Goal: Transaction & Acquisition: Purchase product/service

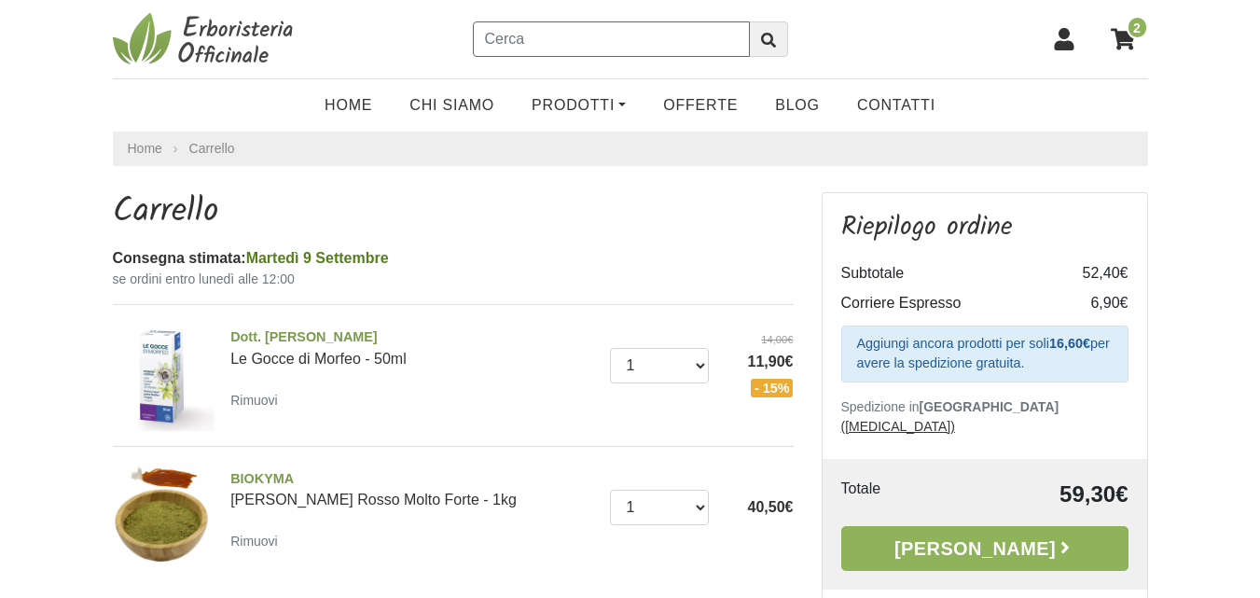
click at [588, 40] on input "text" at bounding box center [611, 38] width 277 height 35
type input "ARNICA PURA"
click at [768, 43] on icon "submit" at bounding box center [768, 40] width 15 height 15
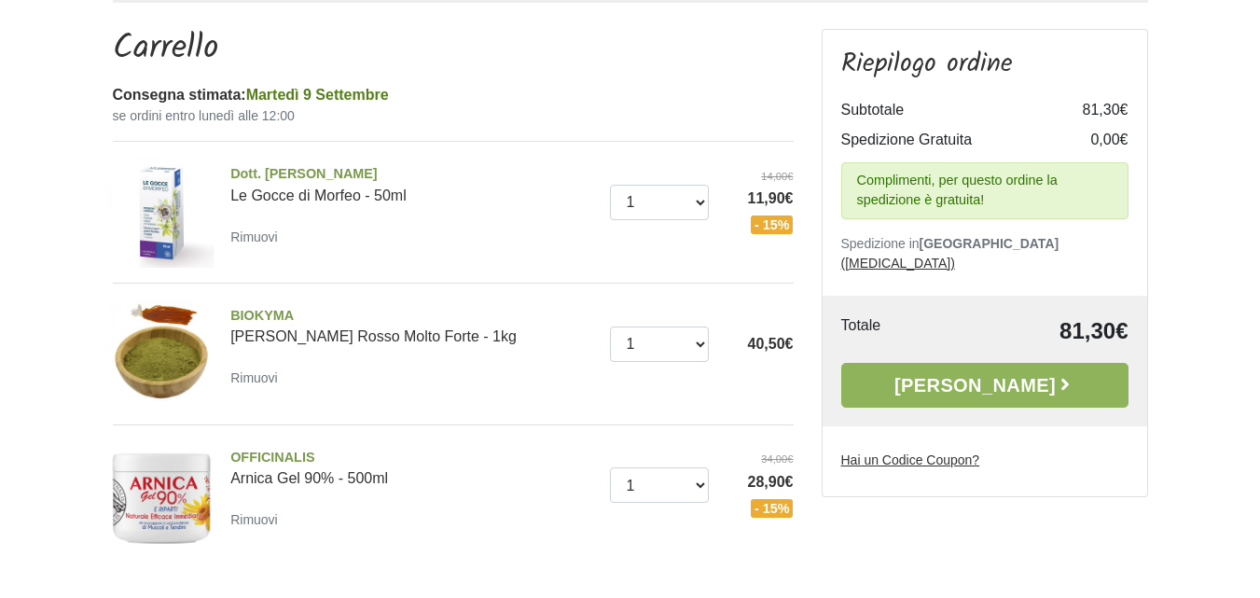
scroll to position [173, 0]
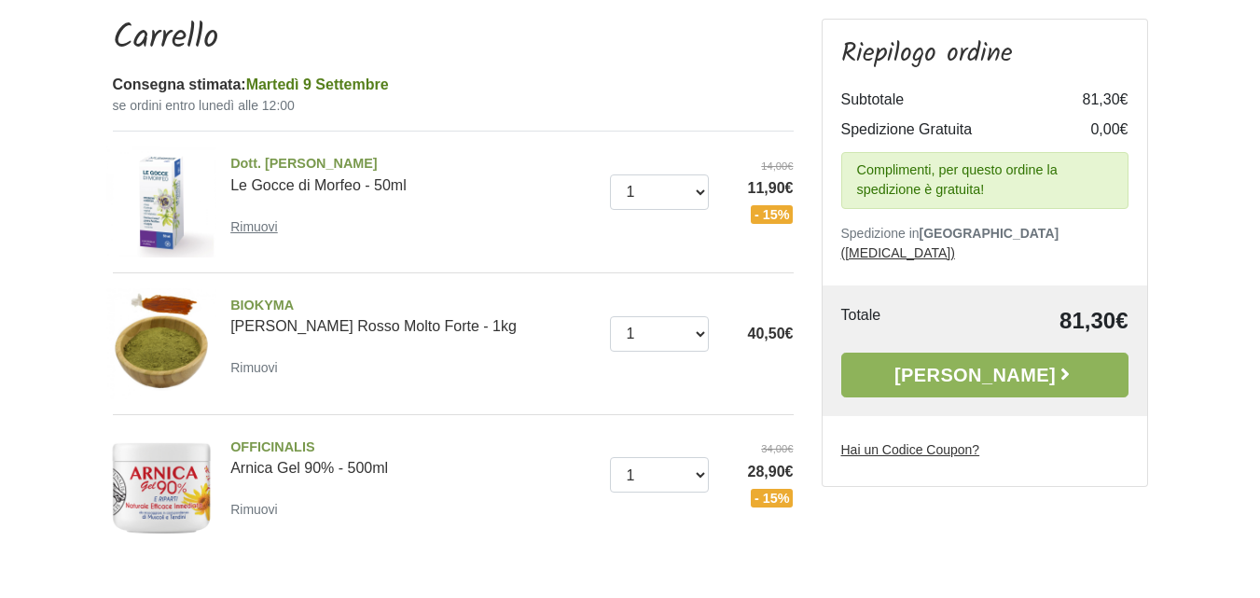
click at [261, 214] on link "Rimuovi" at bounding box center [257, 225] width 55 height 23
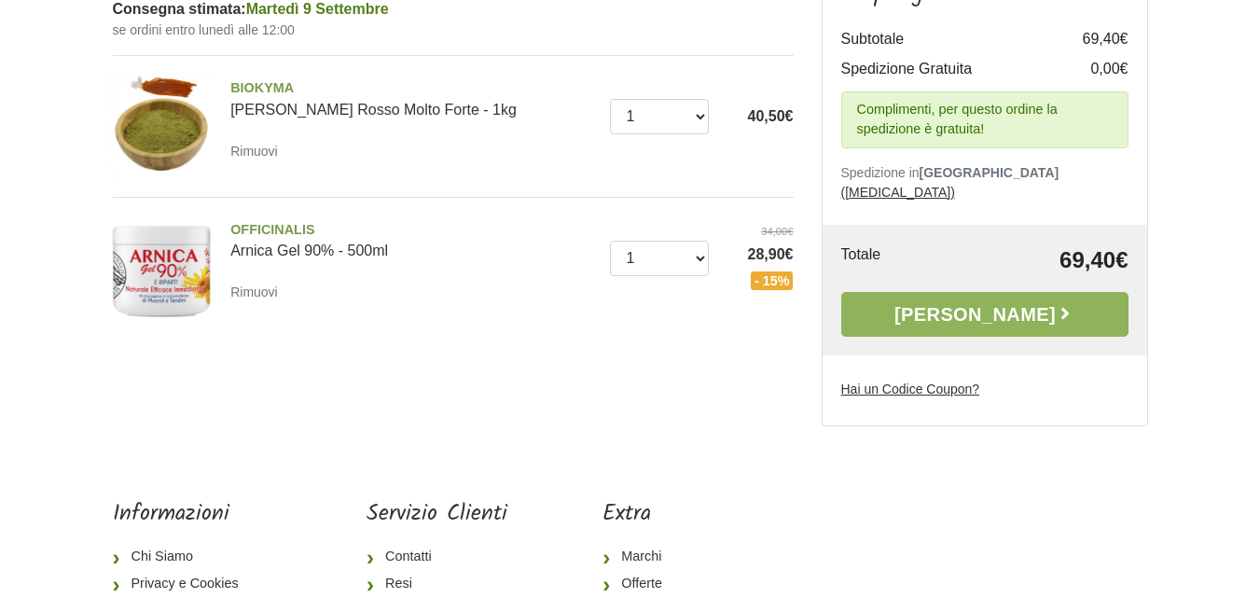
scroll to position [251, 0]
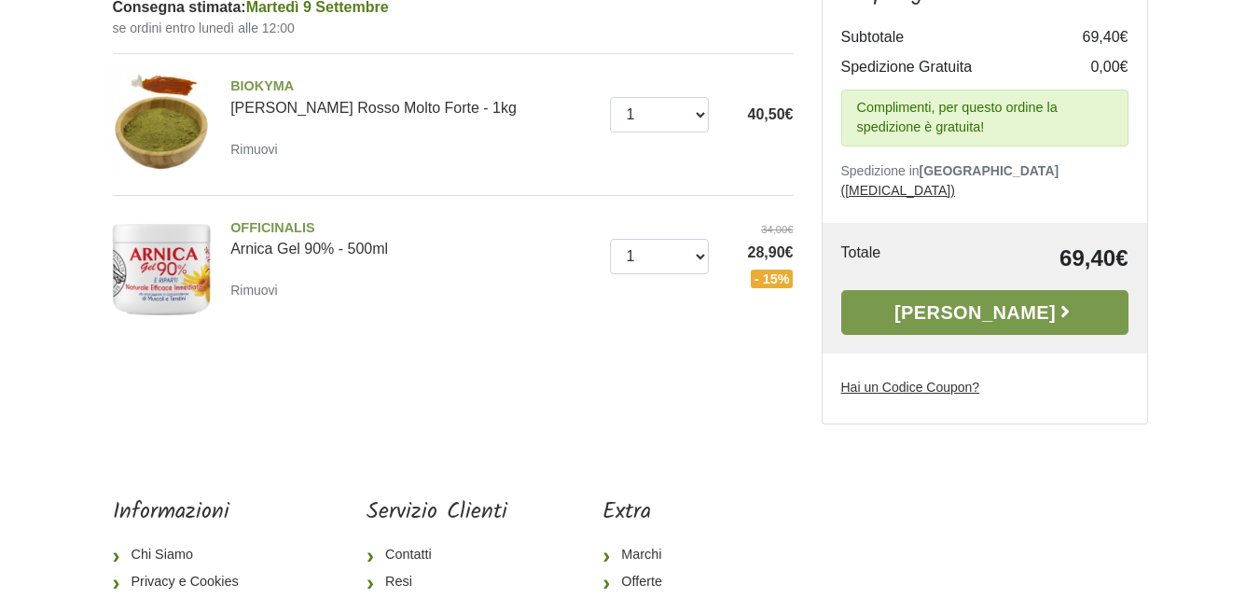
click at [976, 291] on link "[PERSON_NAME]" at bounding box center [984, 312] width 287 height 45
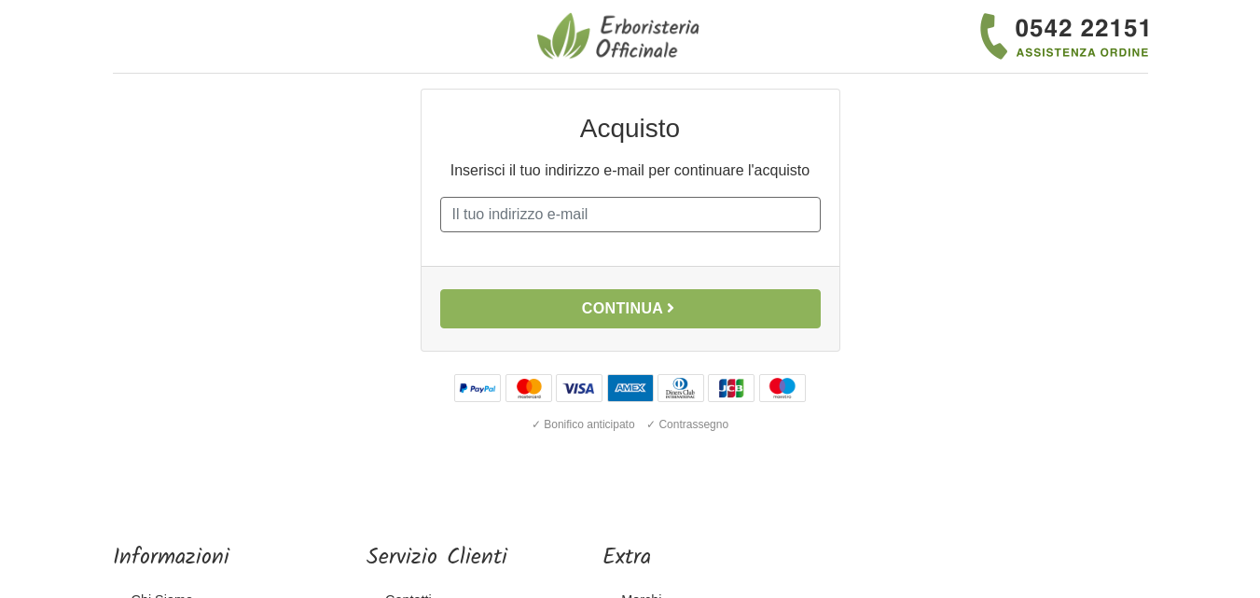
click at [646, 220] on input "E-mail" at bounding box center [630, 214] width 381 height 35
type input "minagalietti@hotmail.com"
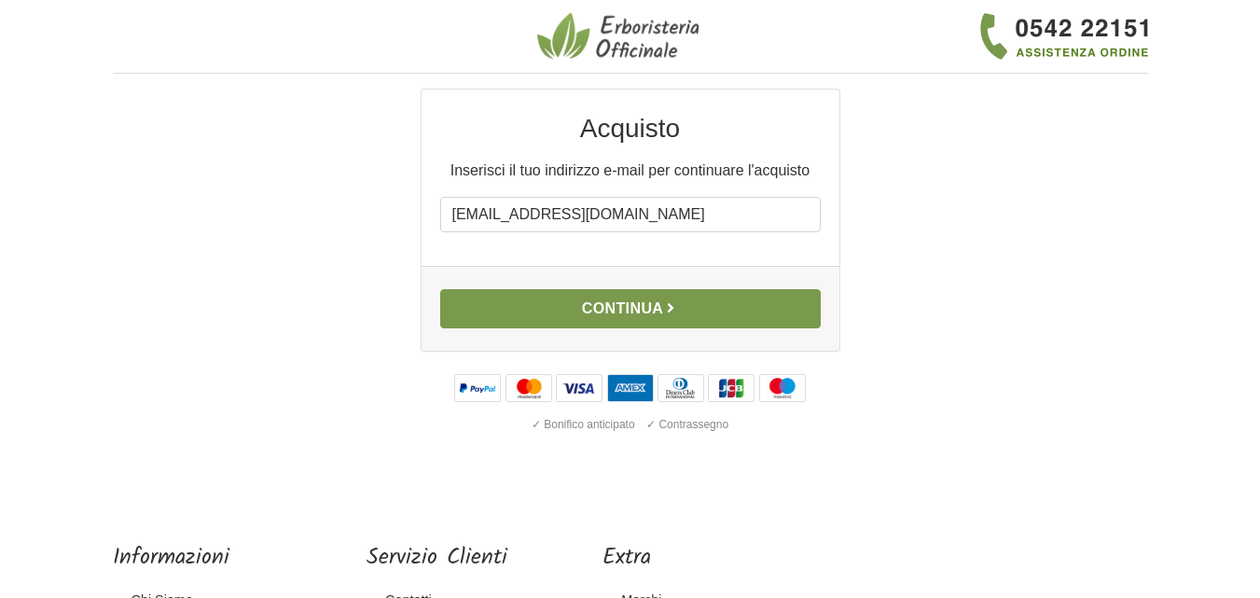
click at [636, 298] on button "Continua" at bounding box center [630, 308] width 381 height 39
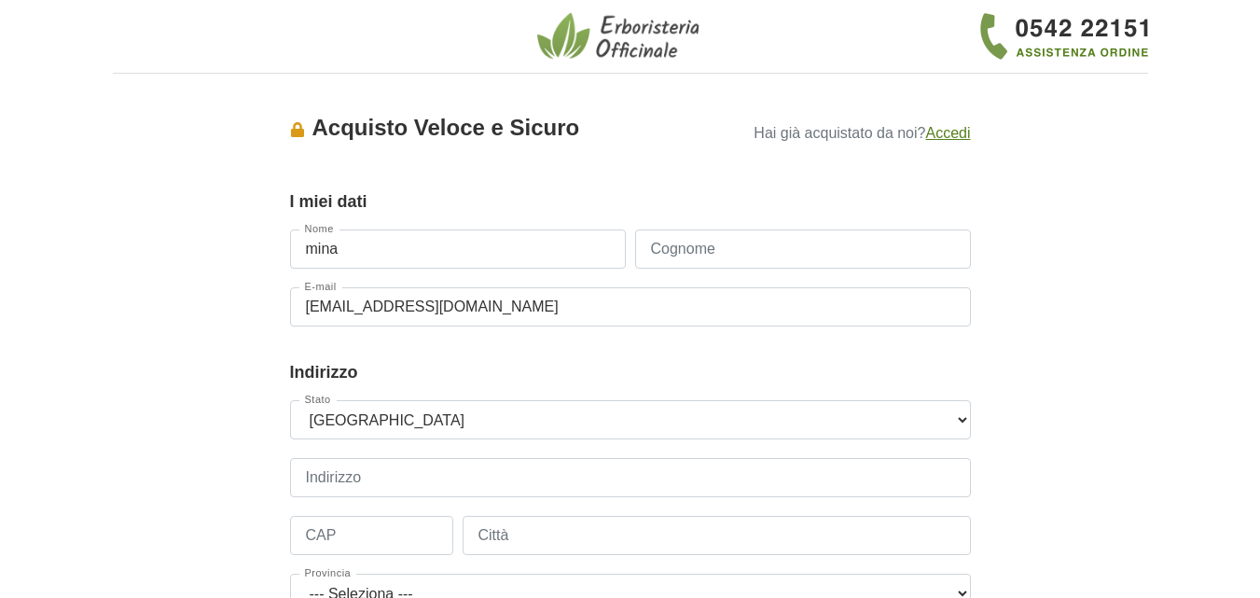
type input "mina"
click at [739, 238] on input "Cognome" at bounding box center [803, 248] width 336 height 39
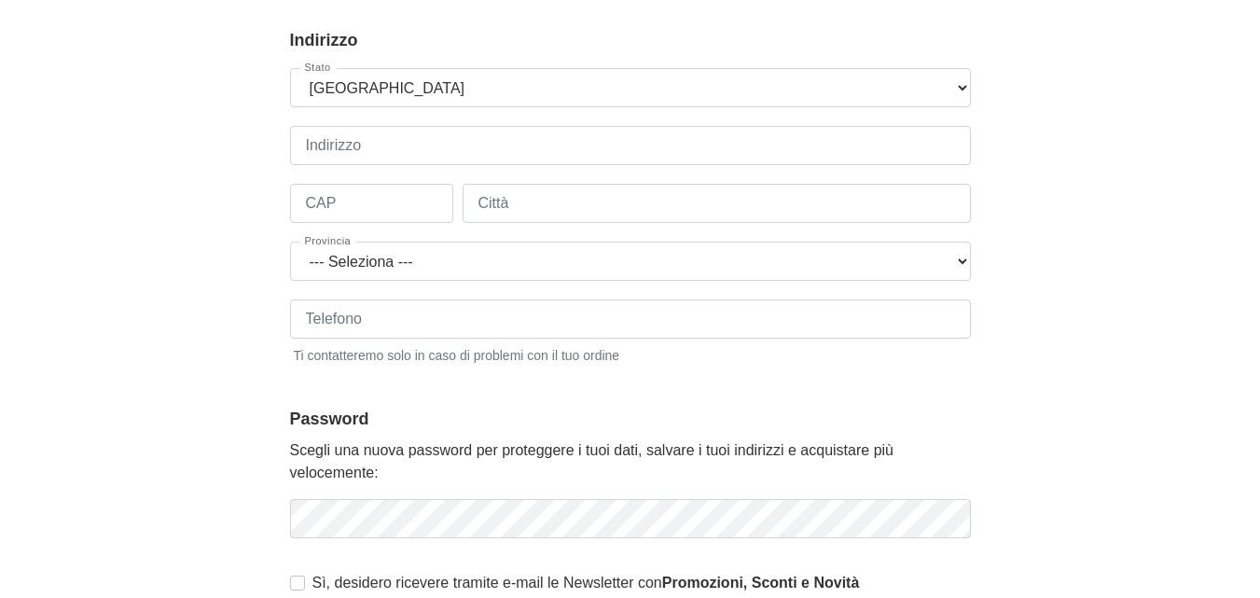
scroll to position [339, 0]
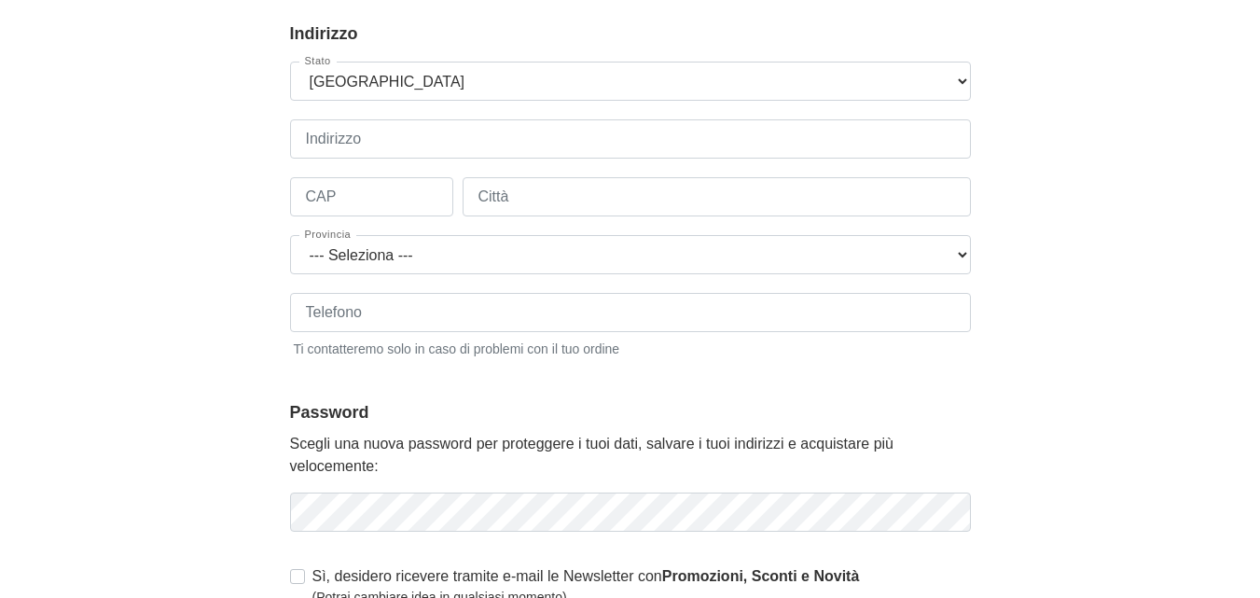
type input "galietti"
click at [796, 139] on input "Indirizzo" at bounding box center [630, 138] width 681 height 39
type input "via D. Alighieri 10"
click at [339, 194] on input "CAP" at bounding box center [371, 196] width 163 height 39
type input "21038"
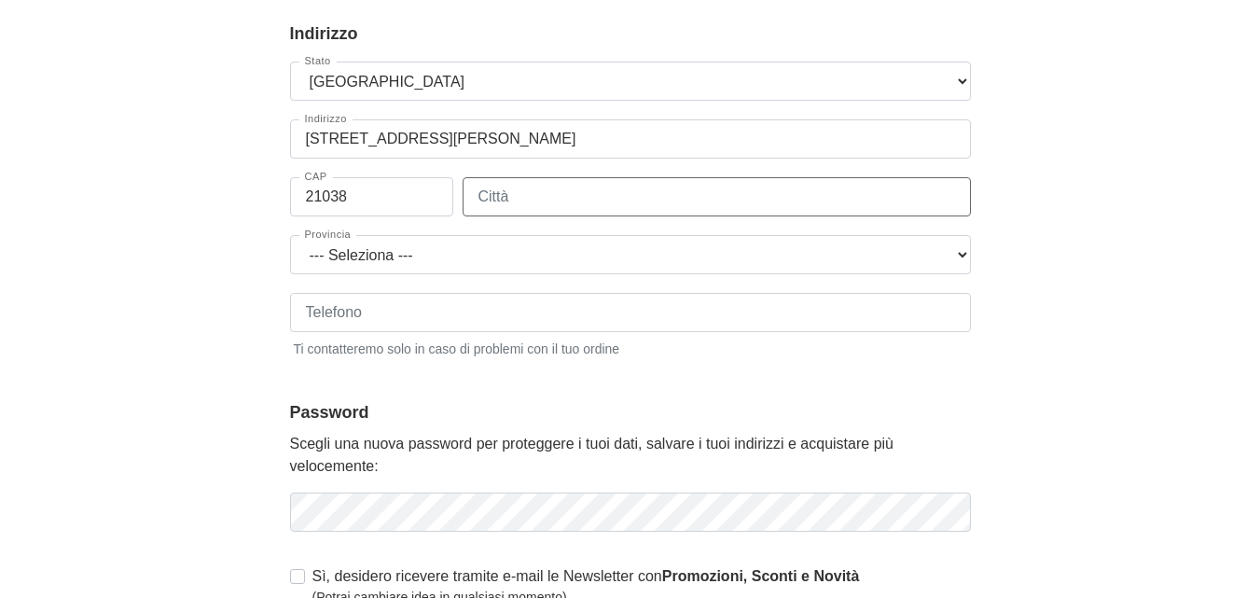
click at [527, 189] on input "Città" at bounding box center [717, 196] width 508 height 39
type input "Leggiuno"
click at [955, 252] on select "--- Seleziona --- Agrigento Alessandria Ancona Aosta Arezzo Ascoli Piceno Asti …" at bounding box center [630, 254] width 681 height 39
select select "3941"
click at [290, 235] on select "--- Seleziona --- Agrigento Alessandria Ancona Aosta Arezzo Ascoli Piceno Asti …" at bounding box center [630, 254] width 681 height 39
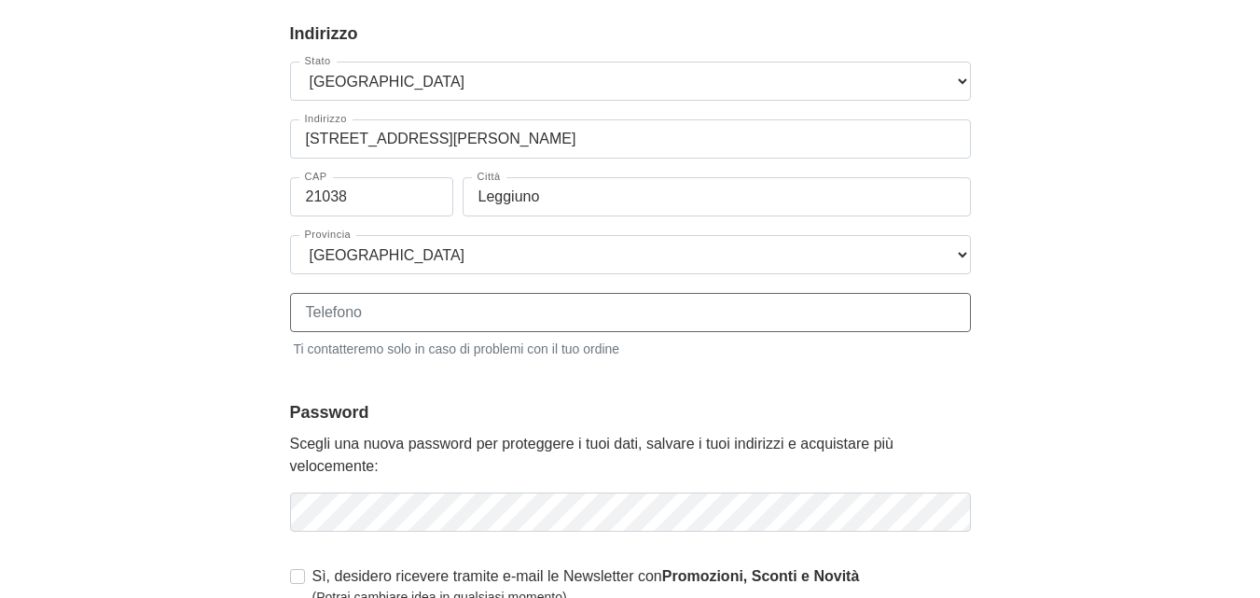
click at [739, 316] on input "Telefono" at bounding box center [630, 312] width 681 height 39
type input "0332773948"
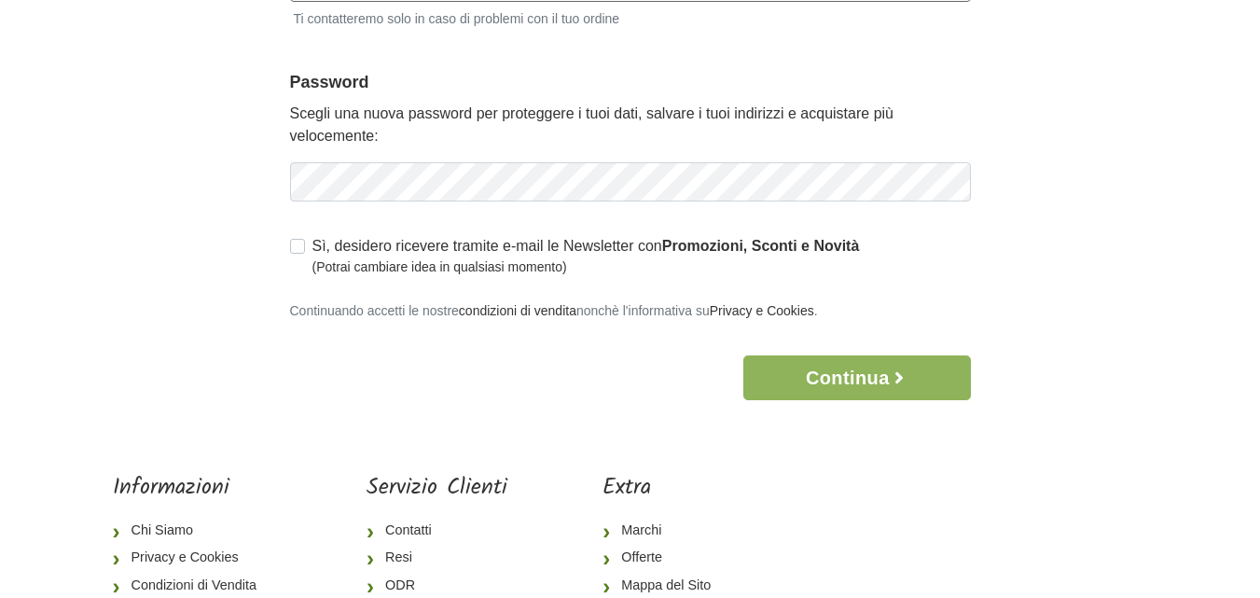
scroll to position [675, 0]
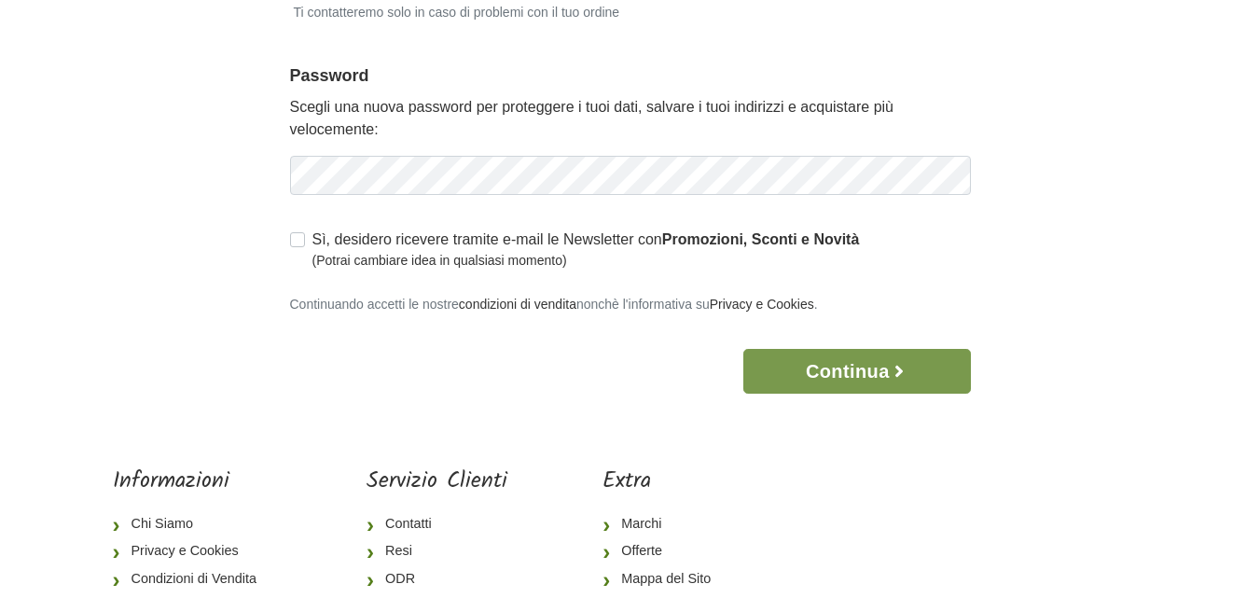
click at [875, 373] on button "Continua" at bounding box center [856, 371] width 227 height 45
click at [806, 389] on button "Continua" at bounding box center [856, 371] width 227 height 45
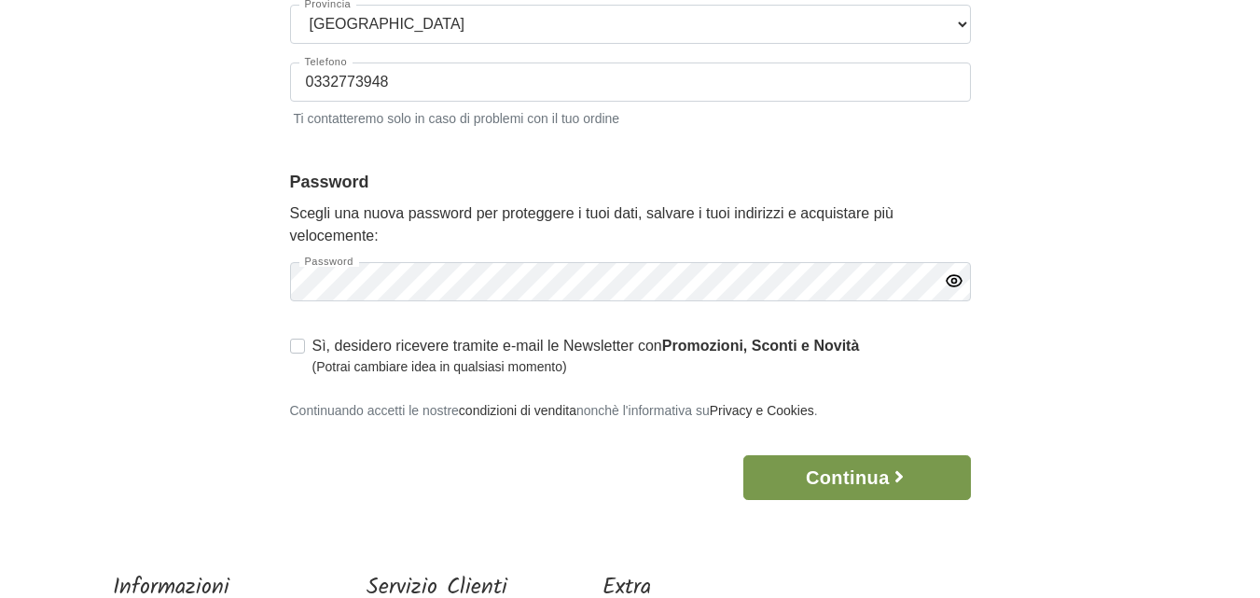
scroll to position [782, 0]
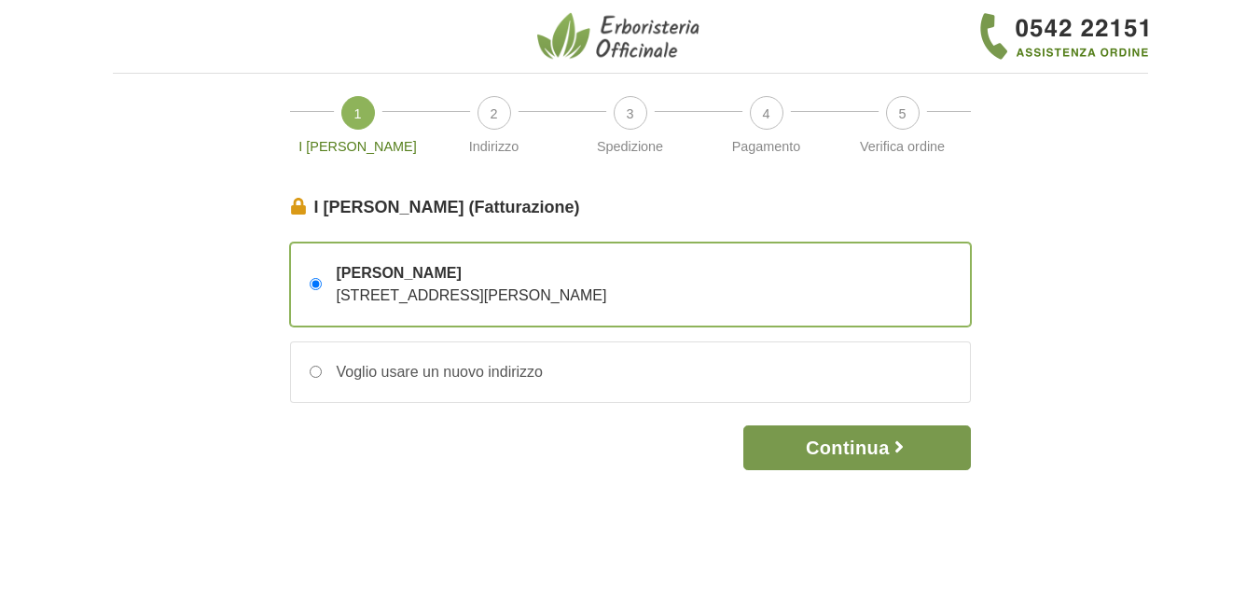
click at [842, 439] on button "Continua" at bounding box center [856, 447] width 227 height 45
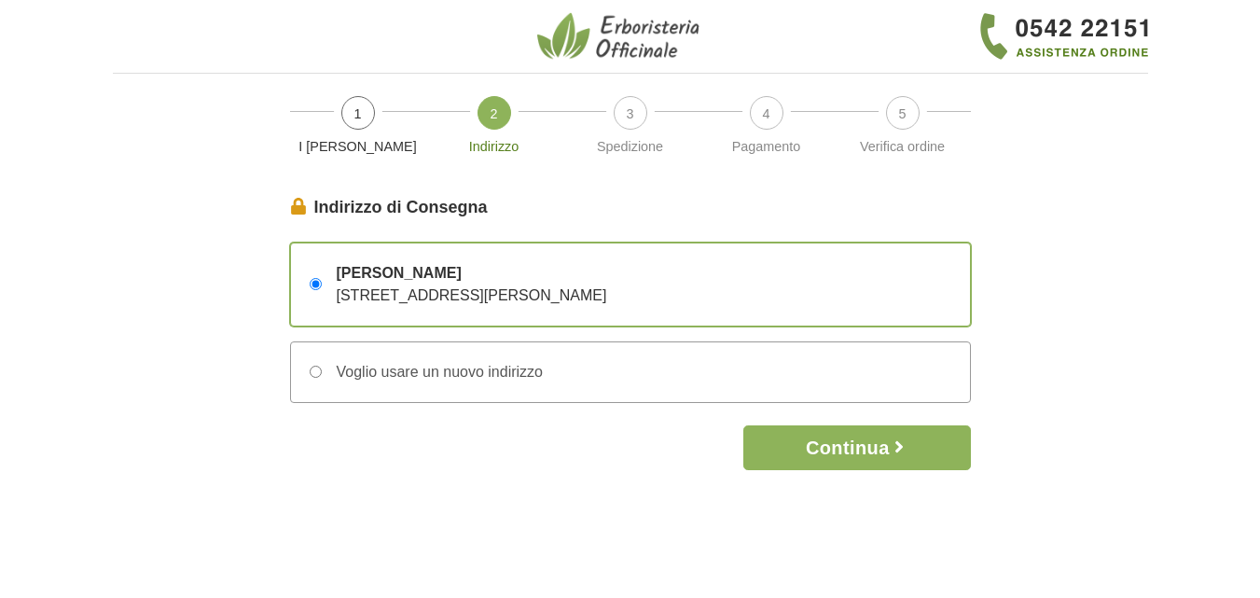
click at [313, 371] on input "Voglio usare un nuovo indirizzo" at bounding box center [316, 372] width 12 height 12
radio input "true"
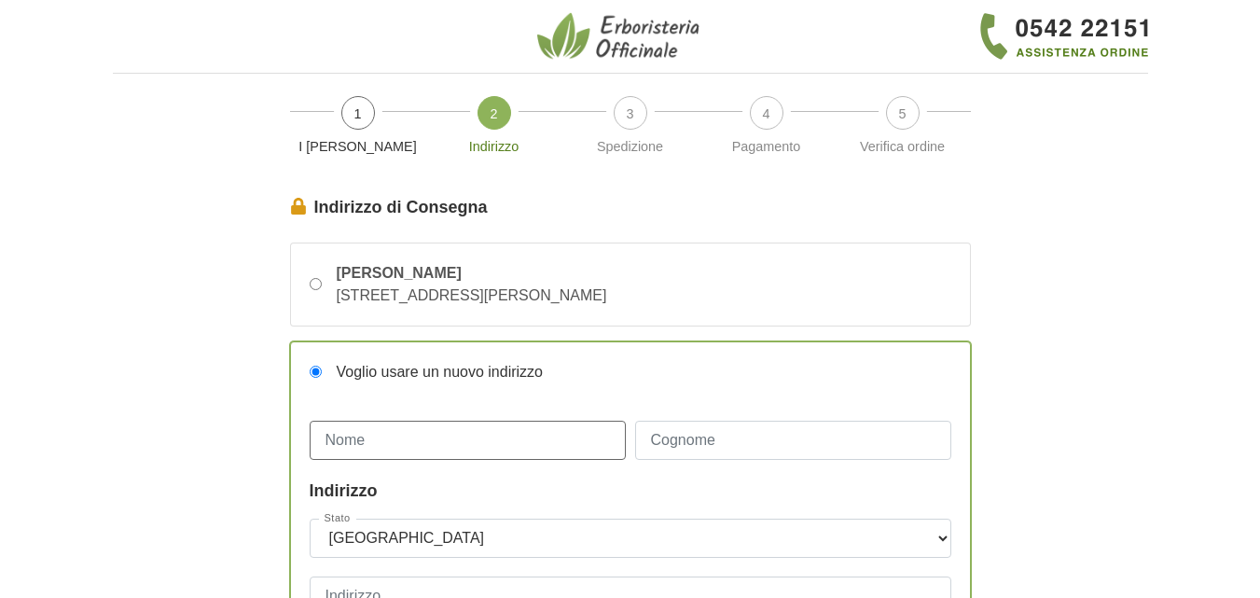
click at [382, 438] on input "Nome" at bounding box center [468, 440] width 316 height 39
type input "giovanni"
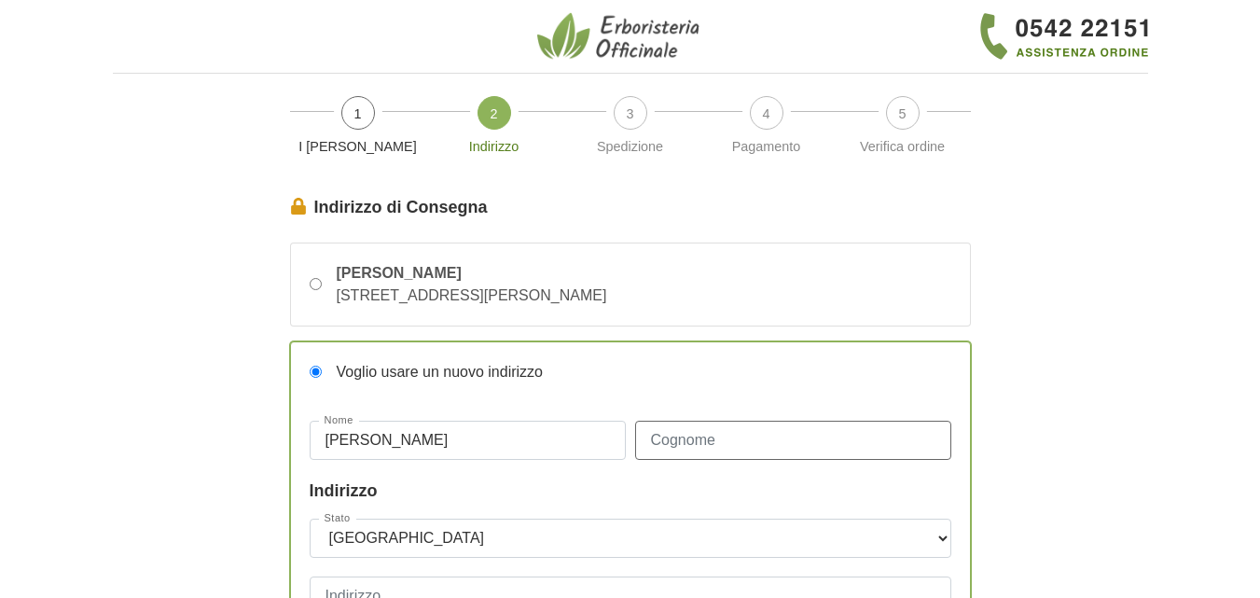
click at [724, 432] on input "Cognome" at bounding box center [793, 440] width 316 height 39
type input "fogagnolo"
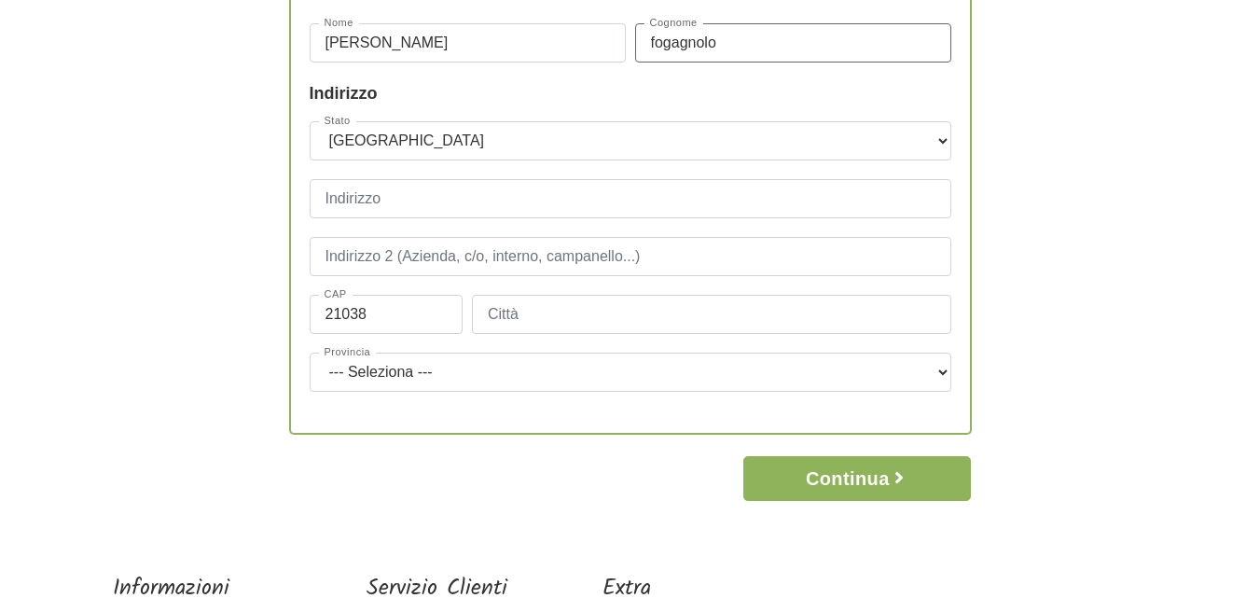
scroll to position [408, 0]
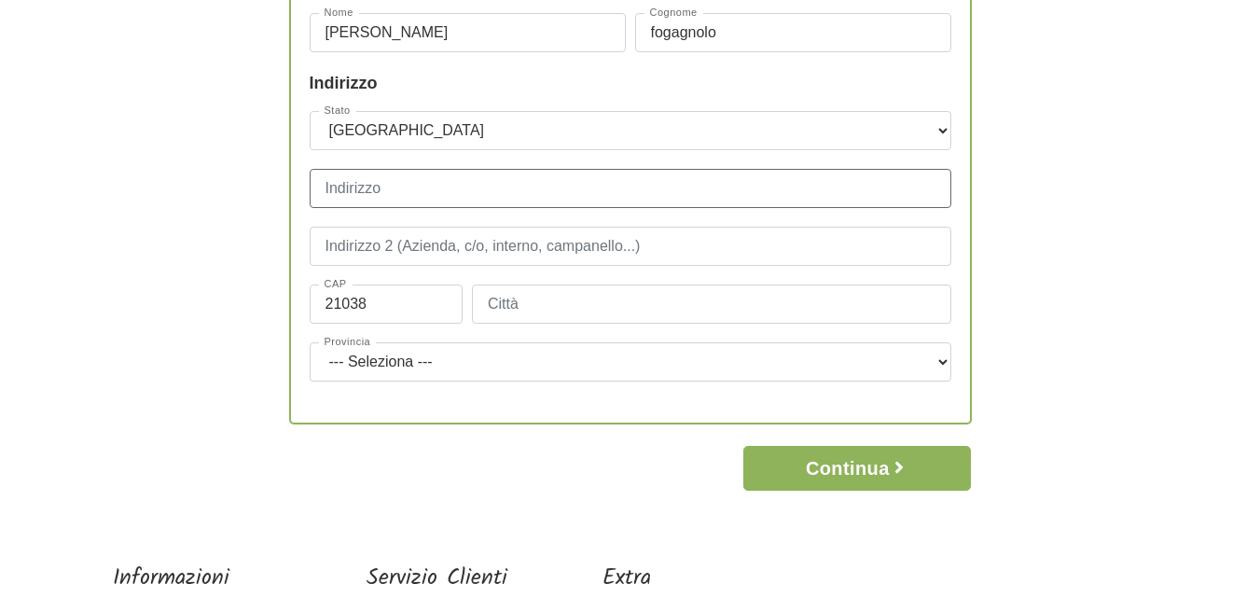
click at [722, 187] on input "Indirizzo" at bounding box center [631, 188] width 642 height 39
type input "via D. Alighieri 10"
click at [574, 297] on input "Città" at bounding box center [711, 303] width 479 height 39
type input "Leggiuno"
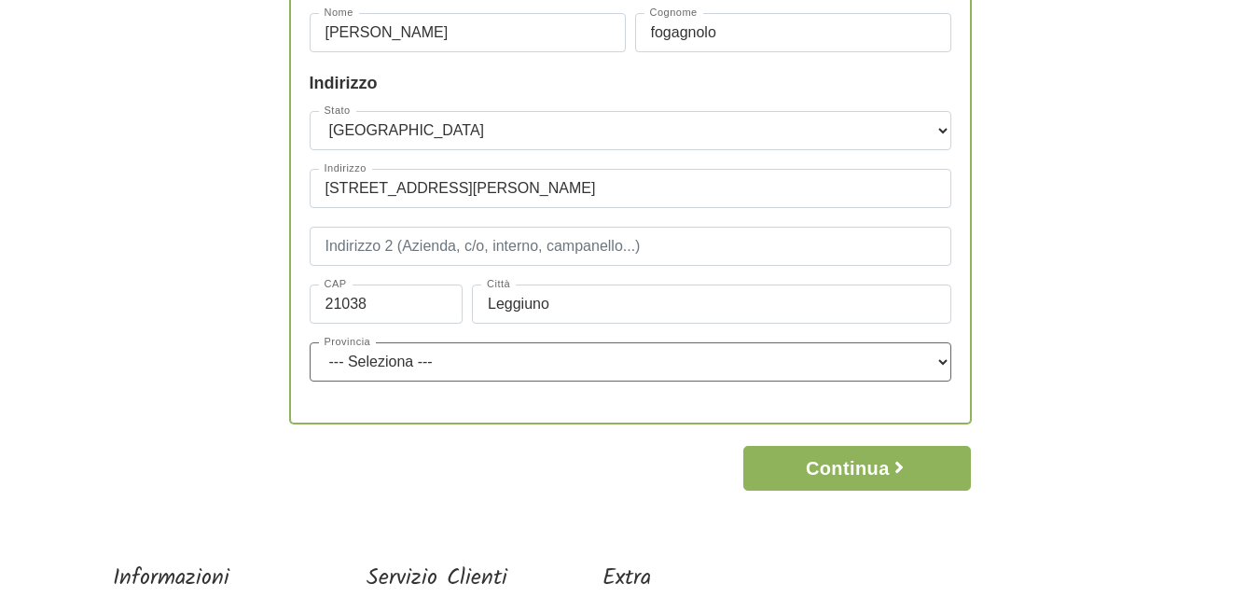
click at [941, 367] on select "--- Seleziona --- Agrigento Alessandria Ancona Aosta Arezzo Ascoli Piceno Asti …" at bounding box center [631, 361] width 642 height 39
select select "3941"
click at [310, 342] on select "--- Seleziona --- Agrigento Alessandria Ancona Aosta Arezzo Ascoli Piceno Asti …" at bounding box center [631, 361] width 642 height 39
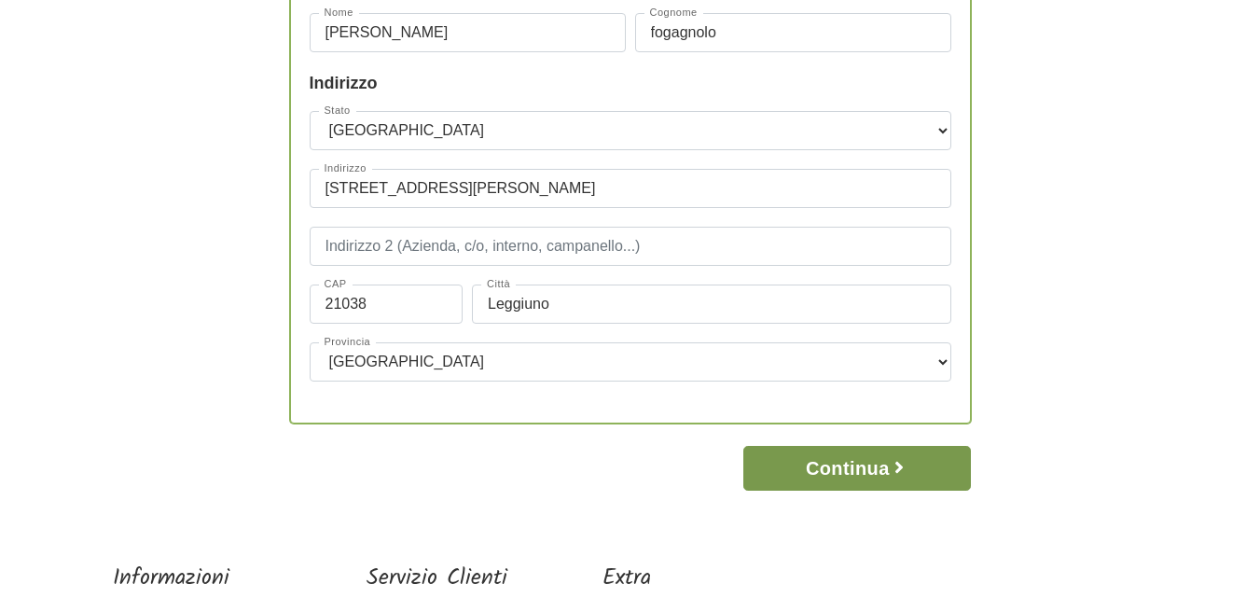
click at [867, 458] on button "Continua" at bounding box center [856, 468] width 227 height 45
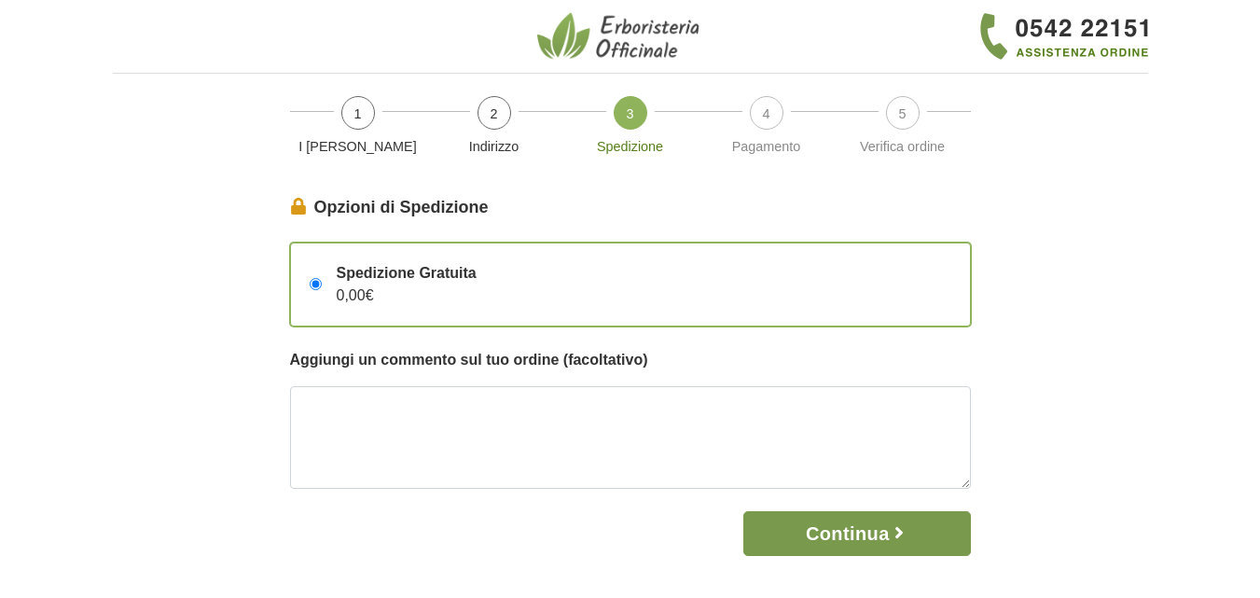
click at [873, 525] on button "Continua" at bounding box center [856, 533] width 227 height 45
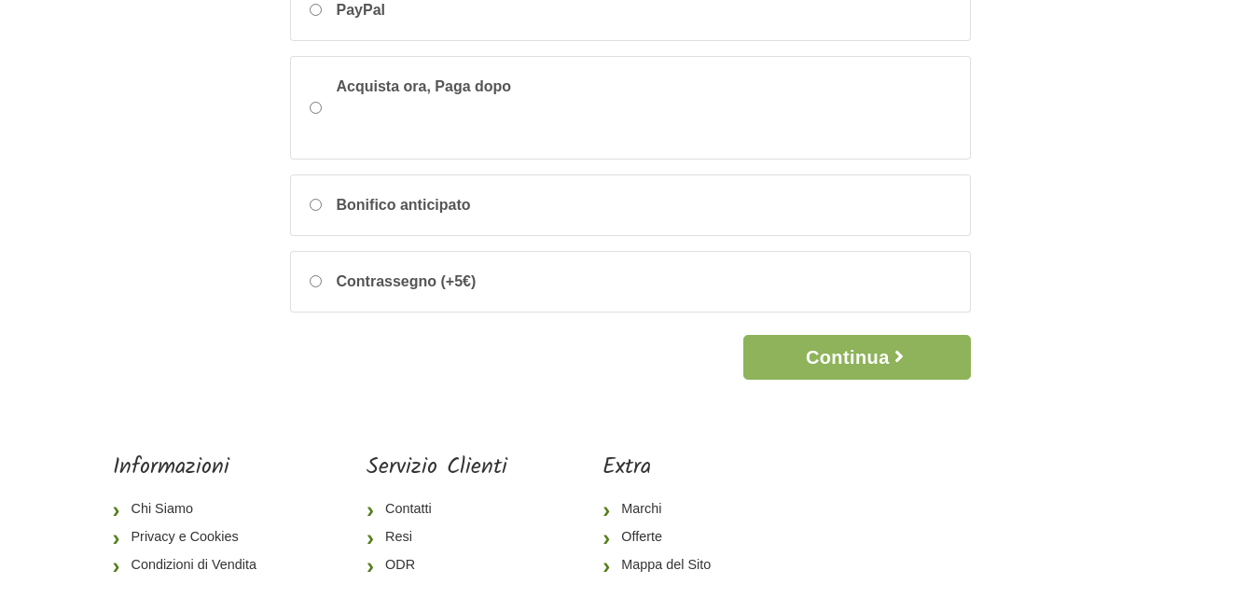
scroll to position [345, 0]
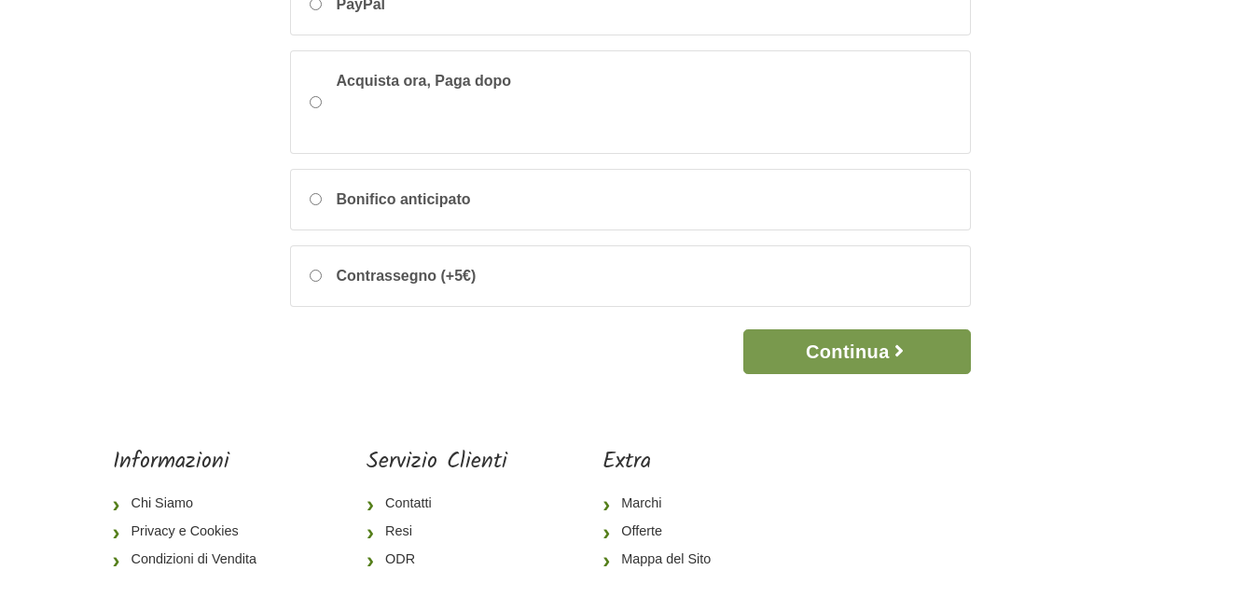
click at [868, 343] on button "Continua" at bounding box center [856, 351] width 227 height 45
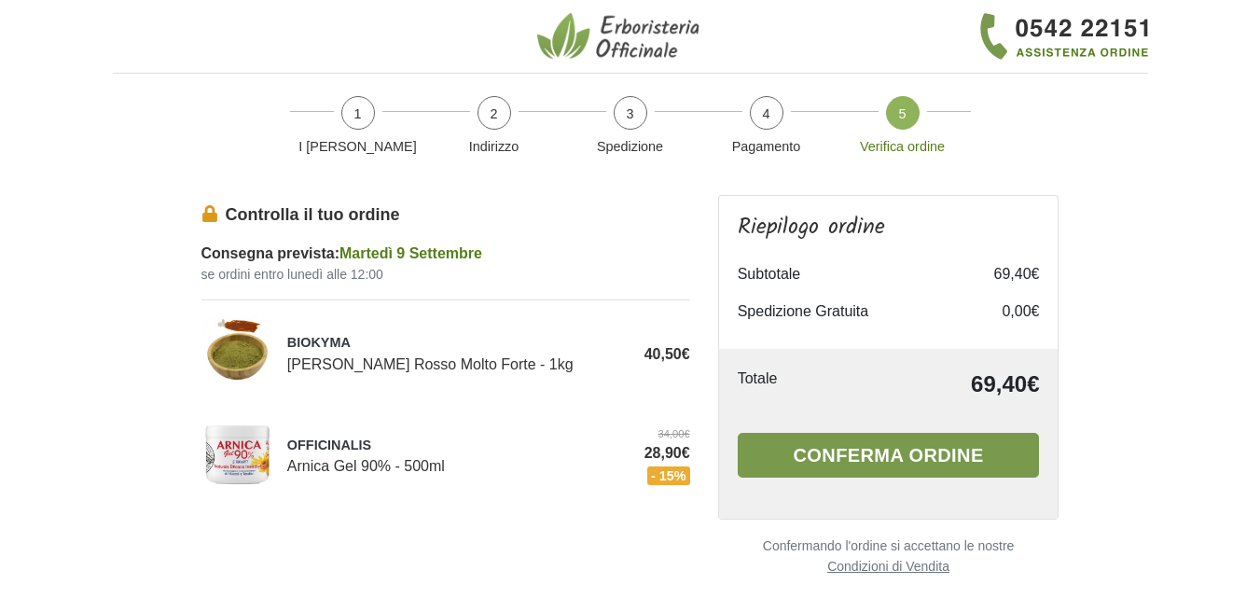
click at [906, 454] on button "Conferma ordine" at bounding box center [889, 455] width 302 height 45
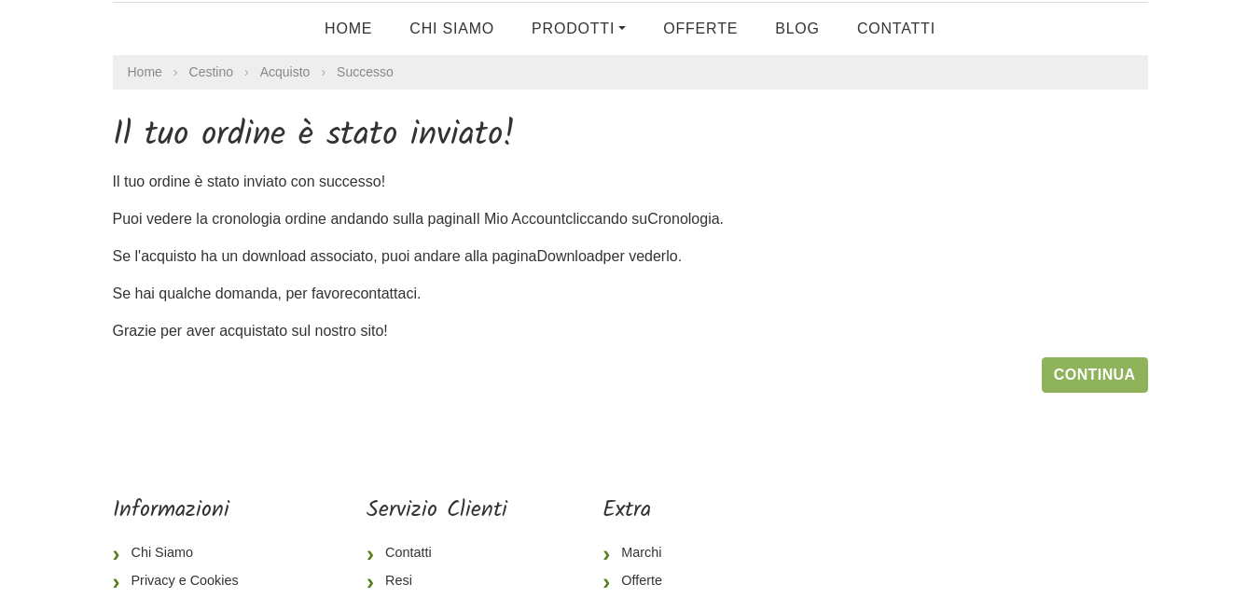
scroll to position [118, 0]
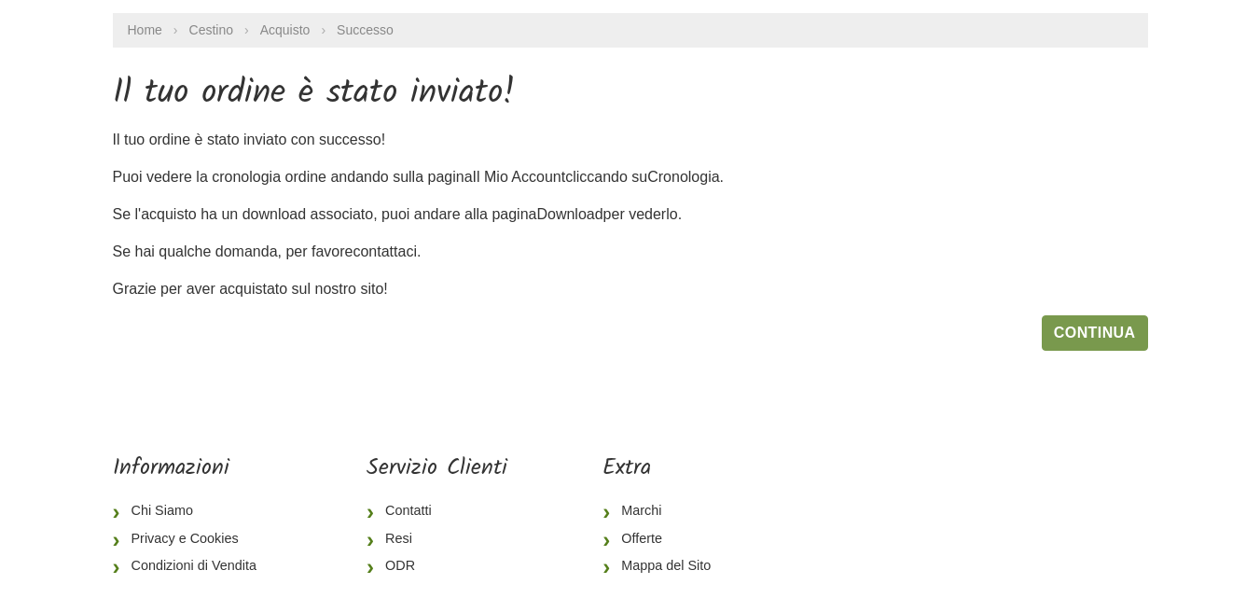
click at [1102, 330] on link "Continua" at bounding box center [1095, 332] width 106 height 35
